Goal: Check status

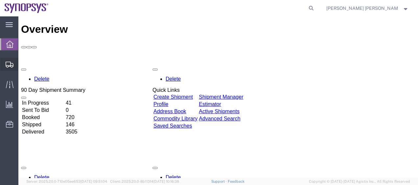
click at [0, 0] on span "Shipment Manager" at bounding box center [0, 0] width 0 height 0
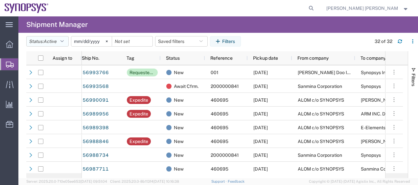
click at [66, 44] on button "Status: Active" at bounding box center [47, 41] width 42 height 11
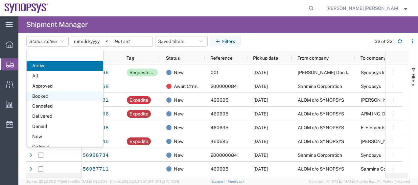
click at [55, 95] on span "Booked" at bounding box center [65, 96] width 77 height 10
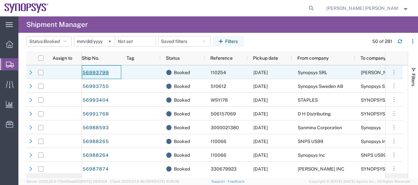
click at [100, 74] on link "56993799" at bounding box center [95, 73] width 27 height 11
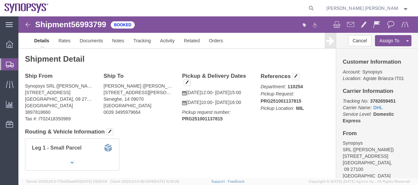
click div "Ship From Synopsys SRL ([PERSON_NAME]) [STREET_ADDRESS] 3897818660 Tax #: IT024…"
drag, startPoint x: 207, startPoint y: 118, endPoint x: 156, endPoint y: 55, distance: 81.2
click div "Shipment Detail Ship From Synopsys SRL ([PERSON_NAME]) [STREET_ADDRESS] 3897818…"
drag, startPoint x: 156, startPoint y: 55, endPoint x: 160, endPoint y: 57, distance: 4.2
click div "Pickup & Delivery Dates [DATE] 12:00 - [DATE] 15:00 [DATE] 10:00 - [DATE] 16:00…"
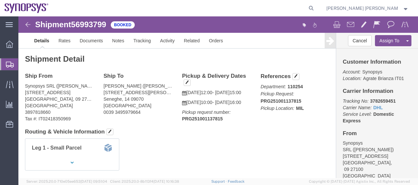
click h4 "Pickup & Delivery Dates"
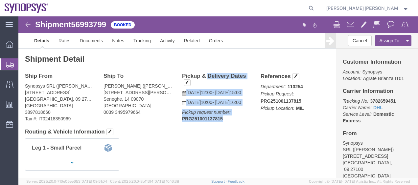
drag, startPoint x: 162, startPoint y: 60, endPoint x: 204, endPoint y: 115, distance: 69.1
click div "Pickup & Delivery Dates [DATE] 12:00 - [DATE] 15:00 [DATE] 10:00 - [DATE] 16:00…"
